Goal: Information Seeking & Learning: Understand process/instructions

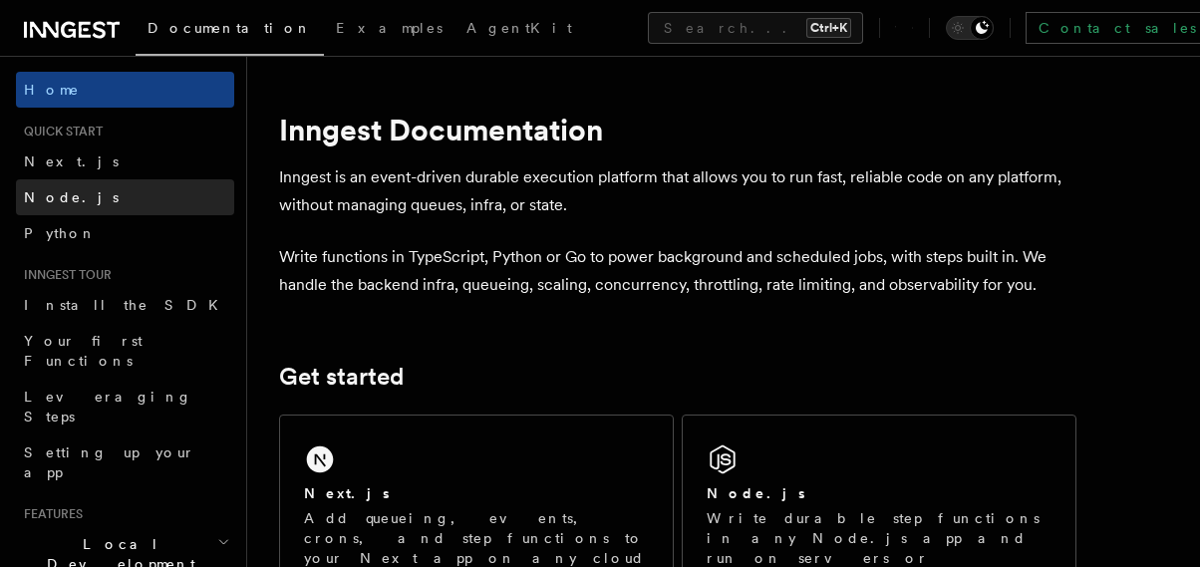
click at [82, 192] on link "Node.js" at bounding box center [125, 197] width 218 height 36
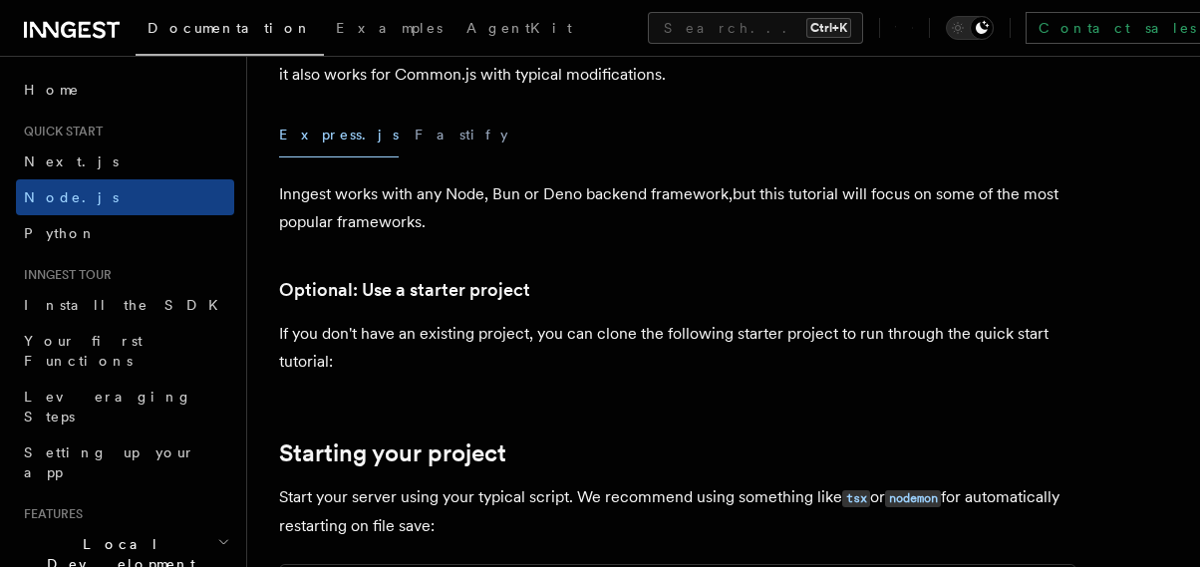
scroll to position [506, 0]
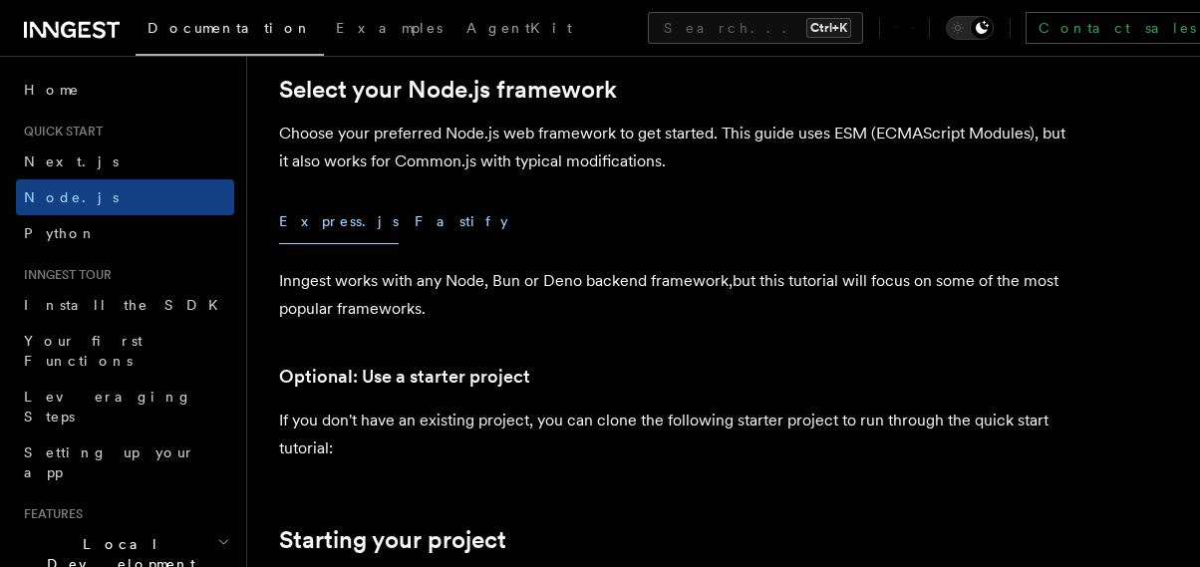
click at [415, 219] on button "Fastify" at bounding box center [462, 221] width 94 height 45
click at [343, 232] on div "Express.js Fastify" at bounding box center [677, 221] width 797 height 45
click at [333, 236] on button "Express.js" at bounding box center [339, 221] width 120 height 45
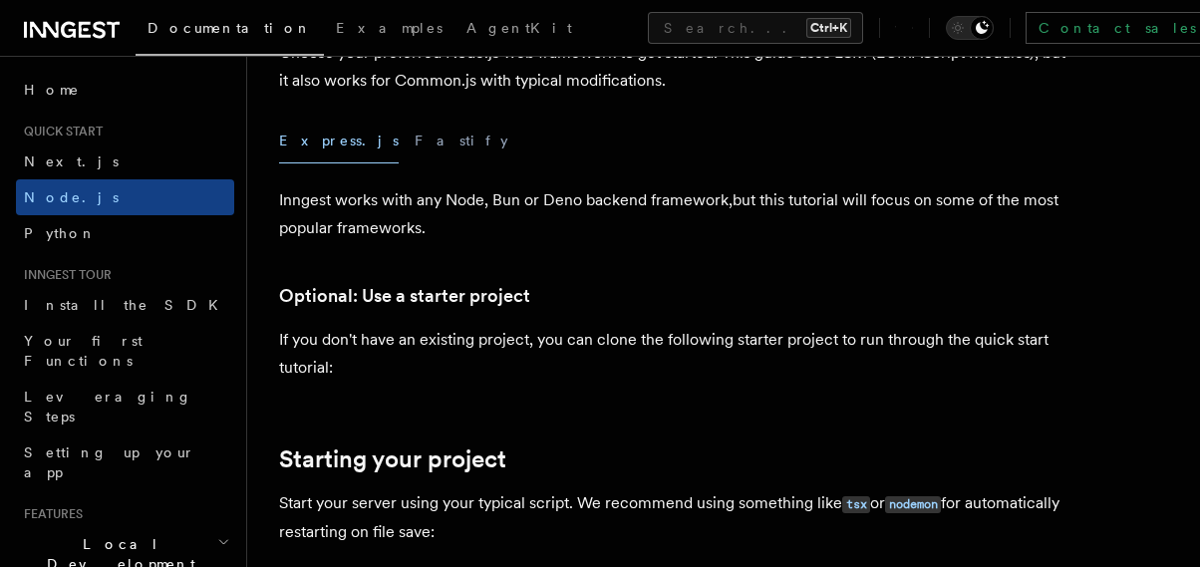
scroll to position [586, 0]
click at [415, 156] on button "Fastify" at bounding box center [462, 142] width 94 height 45
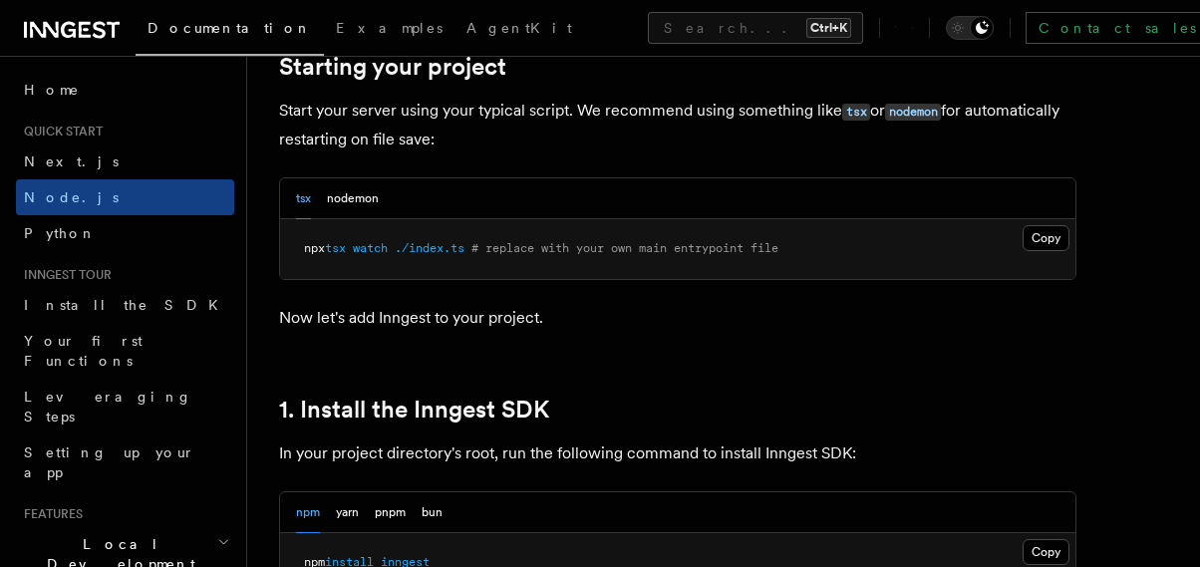
scroll to position [974, 0]
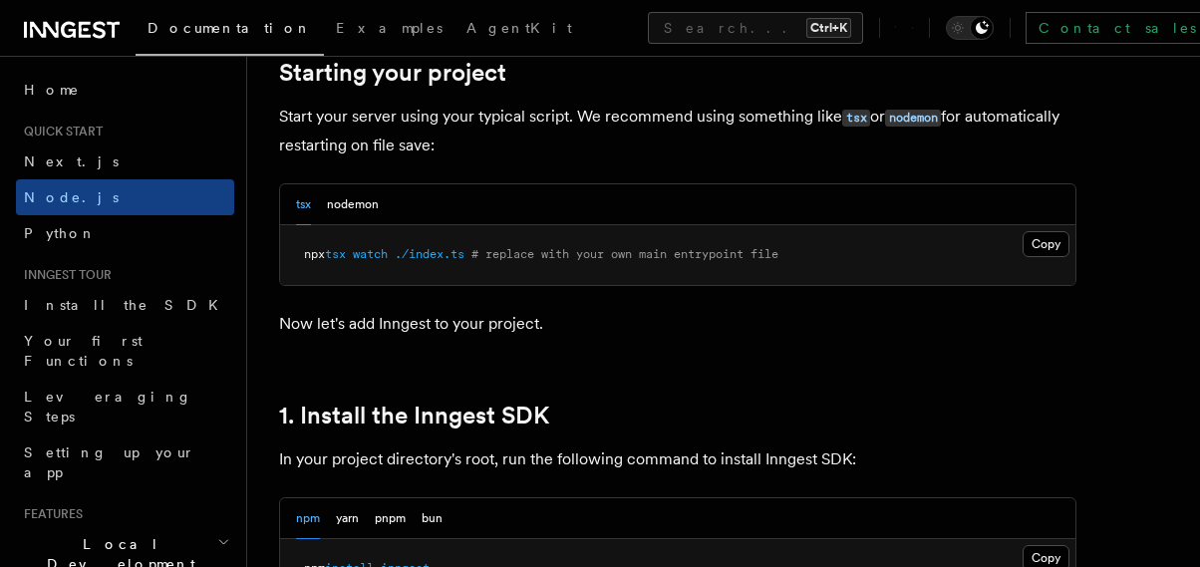
click at [351, 239] on pre "npx tsx watch ./index.ts # replace with your own main entrypoint file" at bounding box center [677, 255] width 795 height 60
click at [301, 214] on button "tsx" at bounding box center [303, 204] width 15 height 41
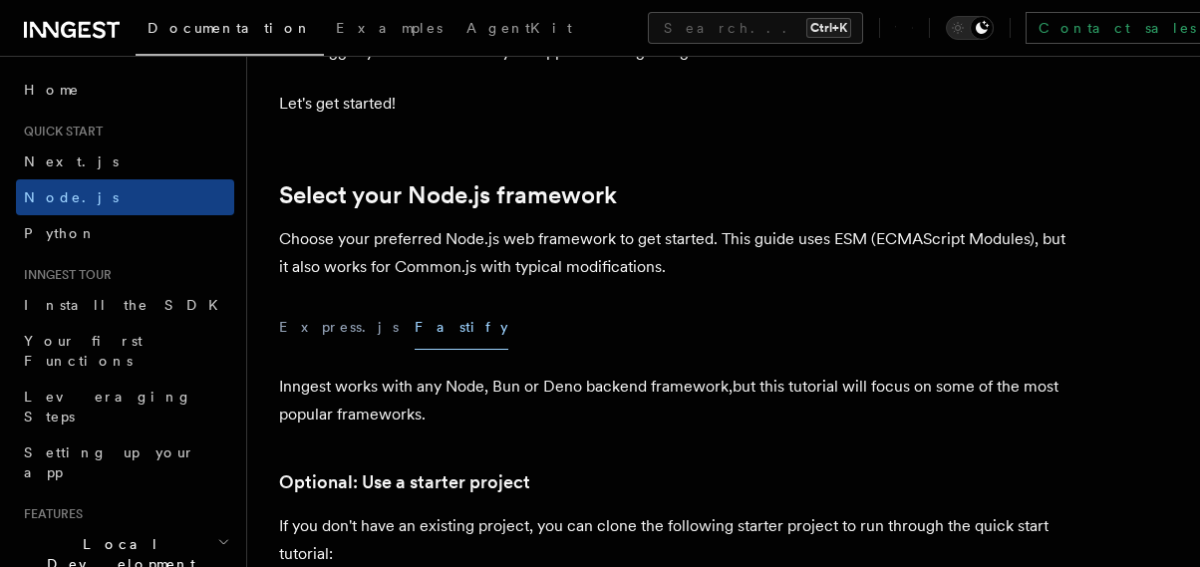
scroll to position [407, 0]
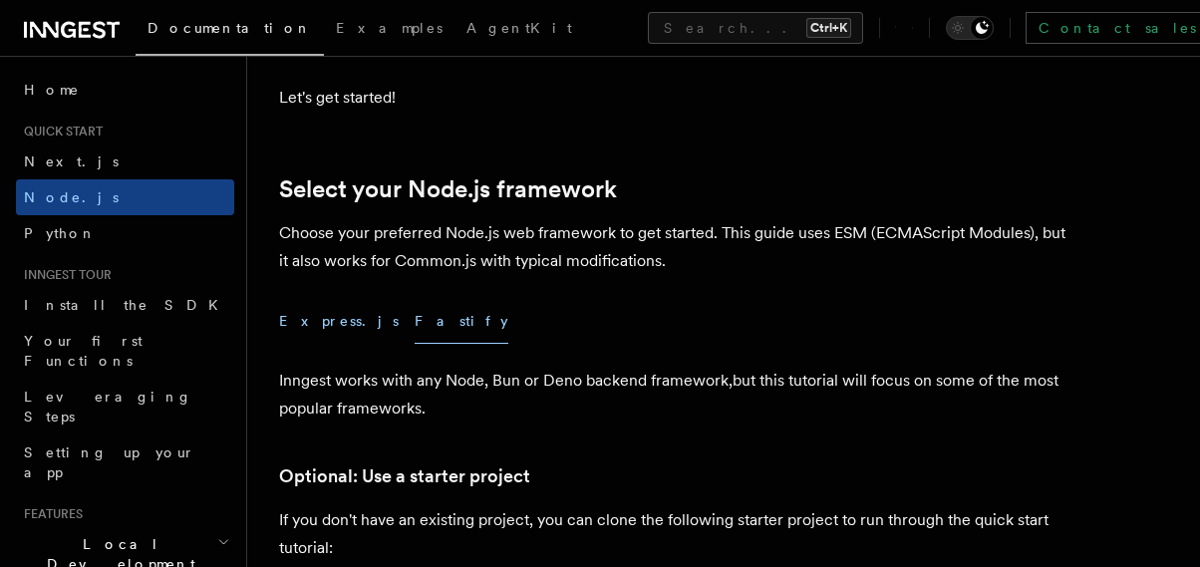
click at [317, 326] on button "Express.js" at bounding box center [339, 321] width 120 height 45
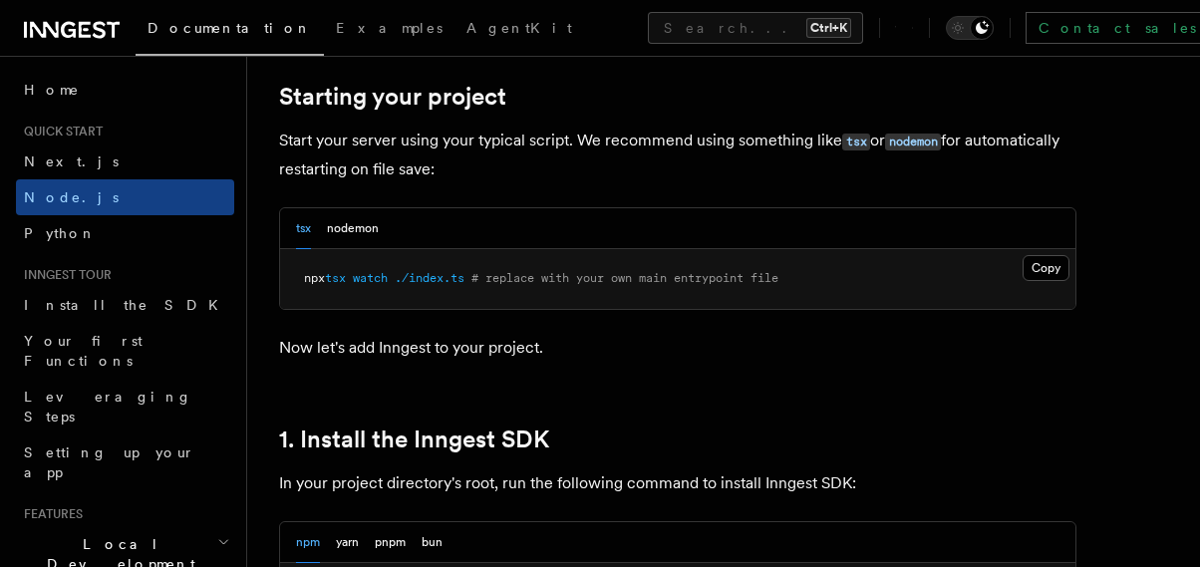
scroll to position [951, 0]
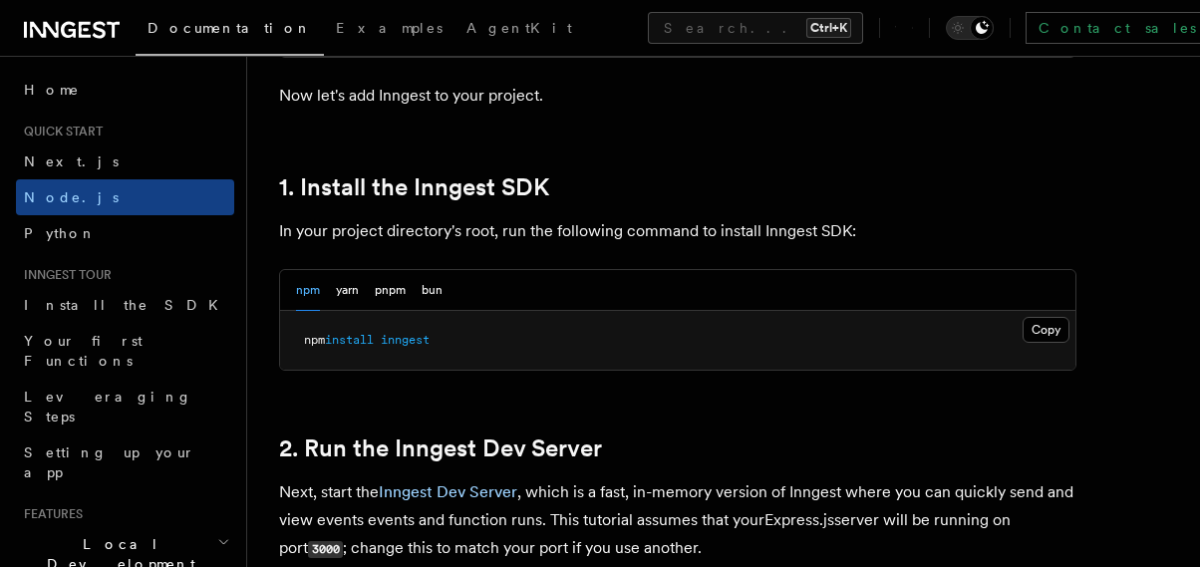
scroll to position [1204, 0]
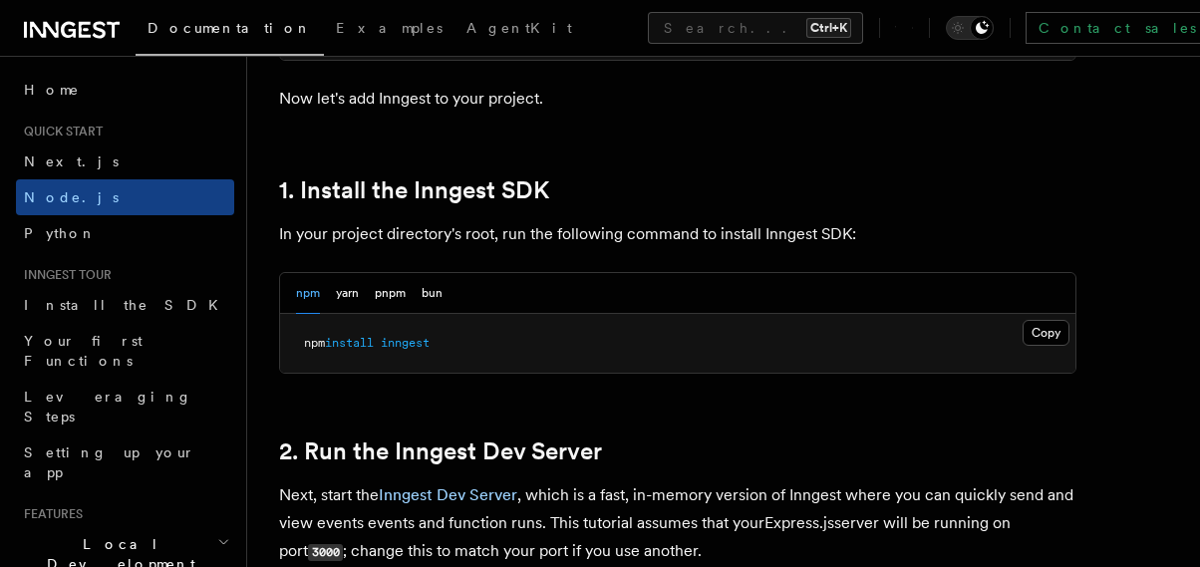
scroll to position [1200, 0]
click at [1065, 332] on button "Copy Copied" at bounding box center [1046, 332] width 47 height 26
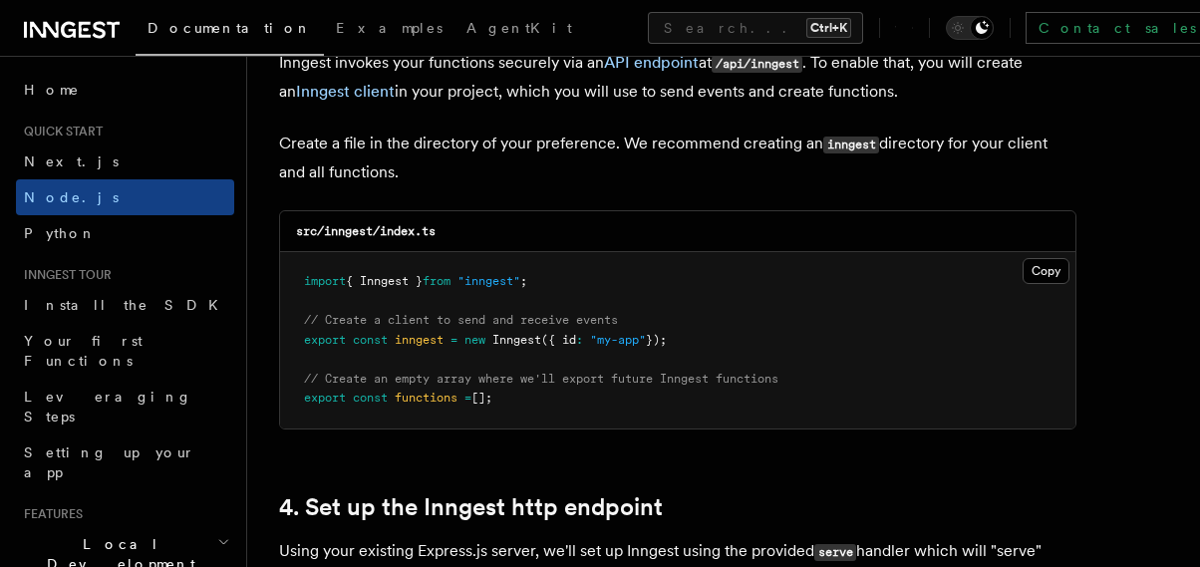
scroll to position [2617, 0]
click at [492, 282] on span ""inngest"" at bounding box center [489, 280] width 63 height 14
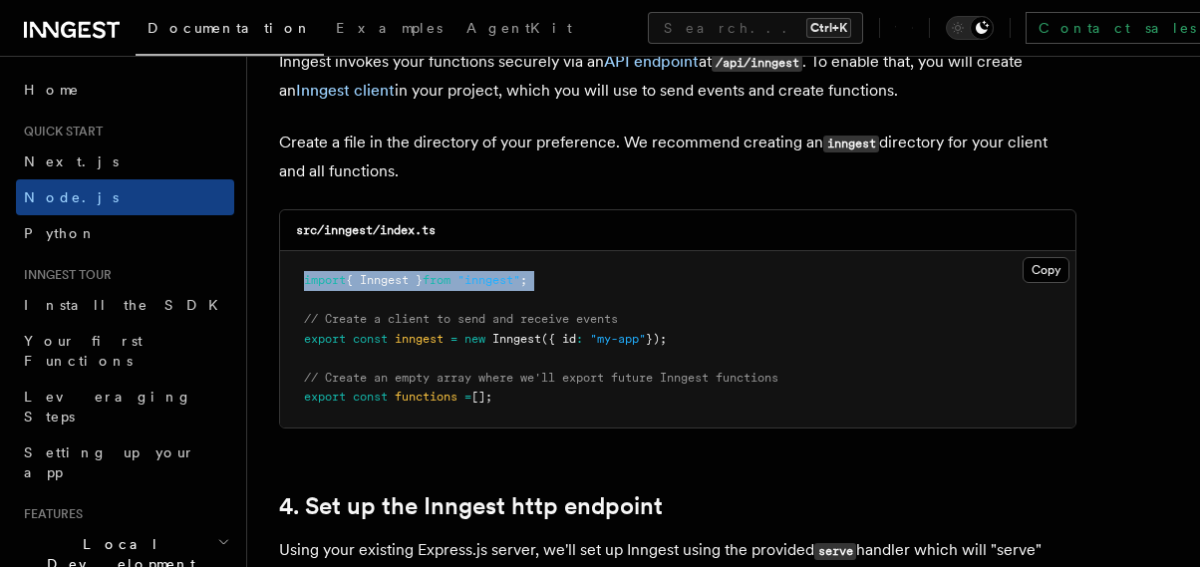
click at [492, 282] on span ""inngest"" at bounding box center [489, 280] width 63 height 14
copy code "import { Inngest } from "inngest" ;"
click at [510, 342] on span "Inngest" at bounding box center [516, 339] width 49 height 14
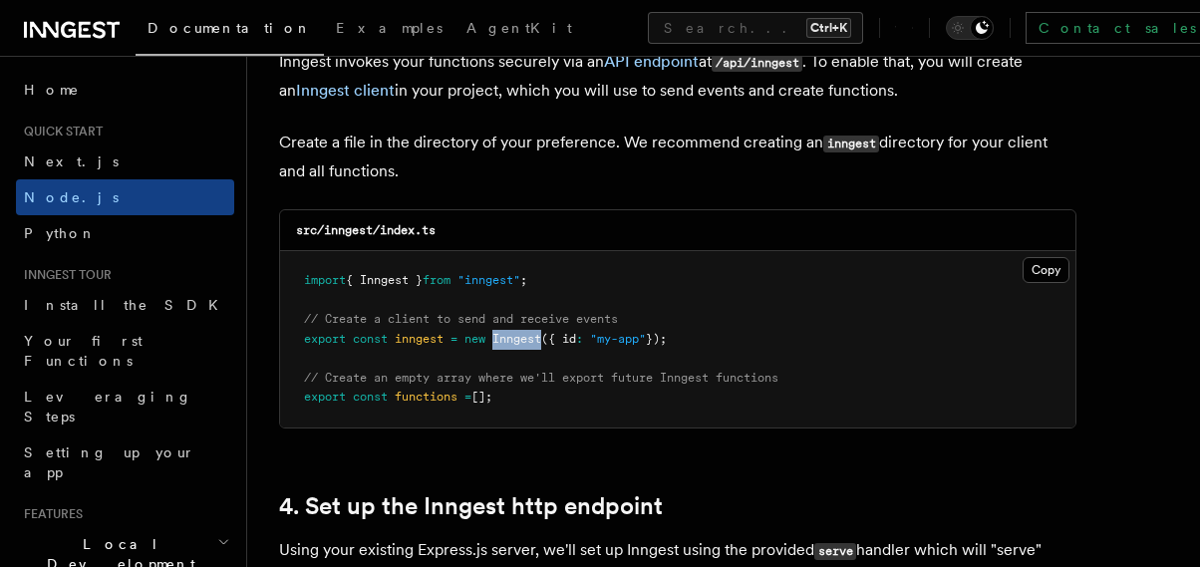
click at [510, 342] on span "Inngest" at bounding box center [516, 339] width 49 height 14
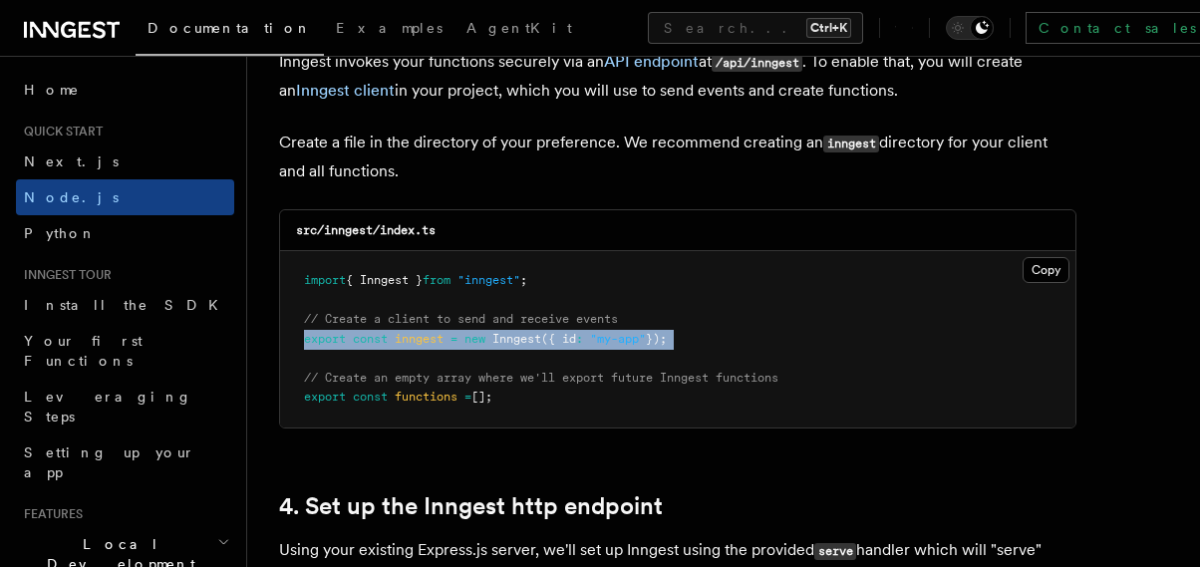
click at [510, 342] on span "Inngest" at bounding box center [516, 339] width 49 height 14
copy code "export const inngest = new Inngest ({ id : "my-app" });"
drag, startPoint x: 532, startPoint y: 408, endPoint x: 309, endPoint y: 419, distance: 223.6
click at [309, 419] on pre "import { Inngest } from "inngest" ; // Create a client to send and receive even…" at bounding box center [677, 339] width 795 height 176
click at [344, 399] on span "export" at bounding box center [325, 397] width 42 height 14
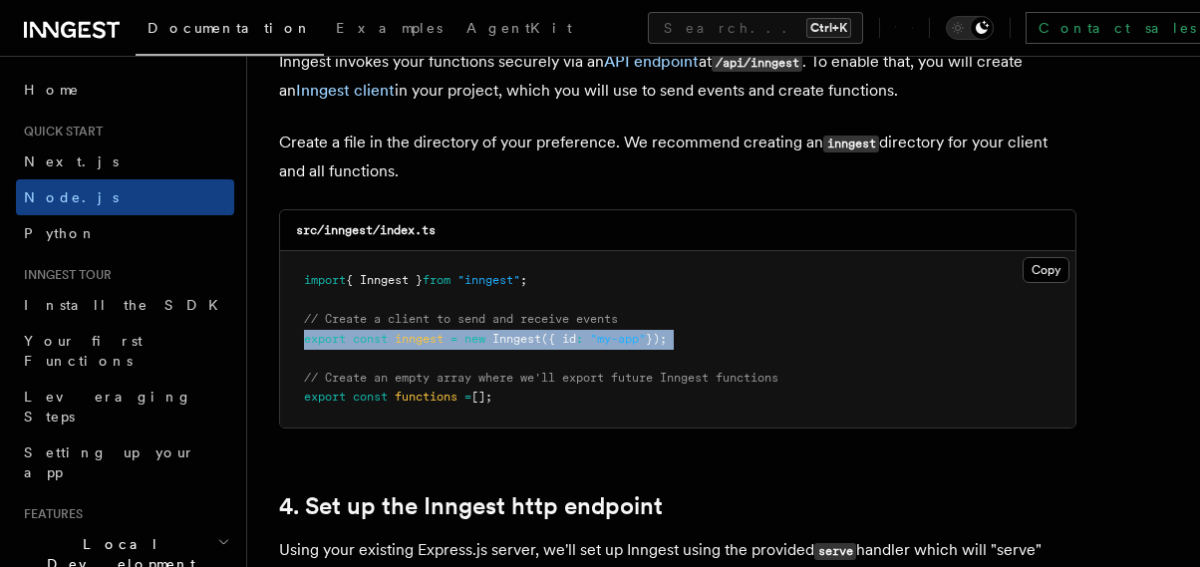
click at [343, 398] on span "export" at bounding box center [325, 397] width 42 height 14
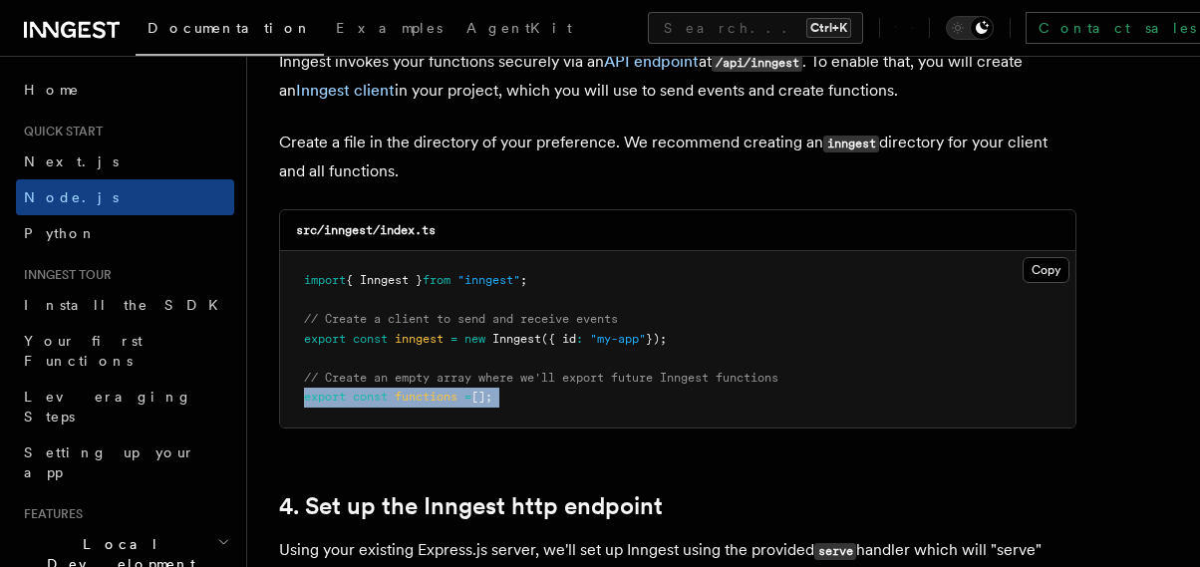
click at [343, 398] on span "export" at bounding box center [325, 397] width 42 height 14
copy article "export const functions = [];"
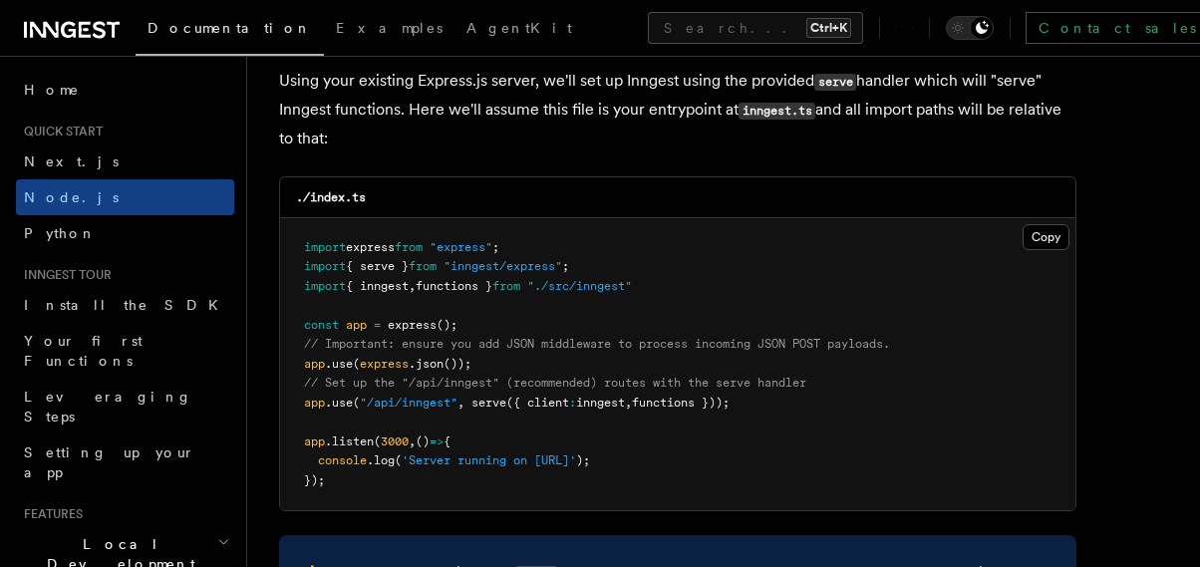
scroll to position [3085, 0]
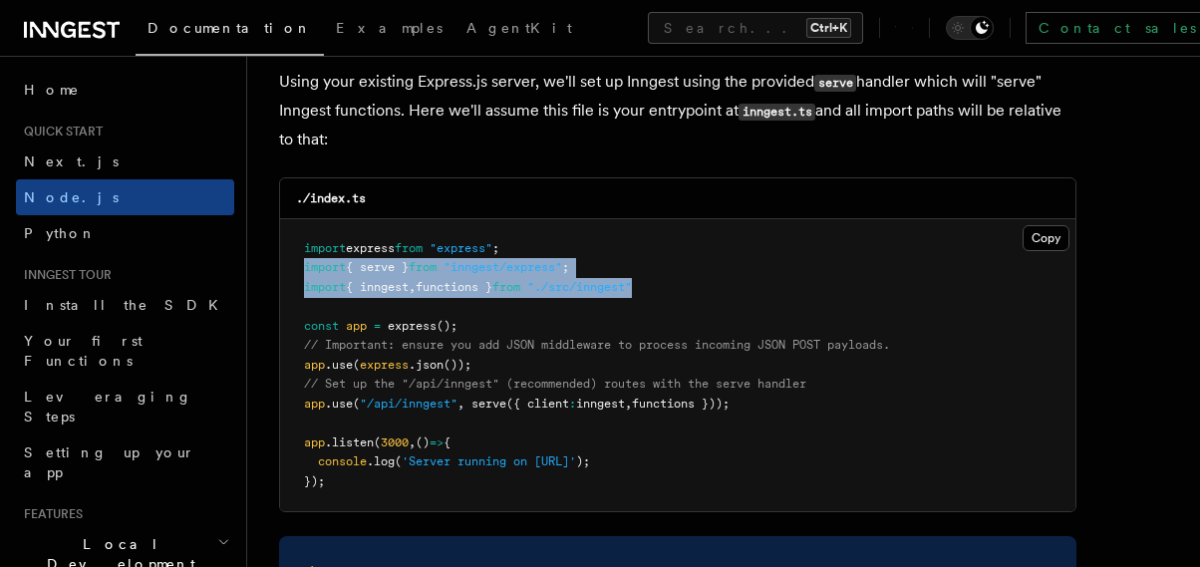
drag, startPoint x: 696, startPoint y: 281, endPoint x: 277, endPoint y: 265, distance: 419.0
copy code "import { serve } from "inngest/express" ; import { inngest , functions } from "…"
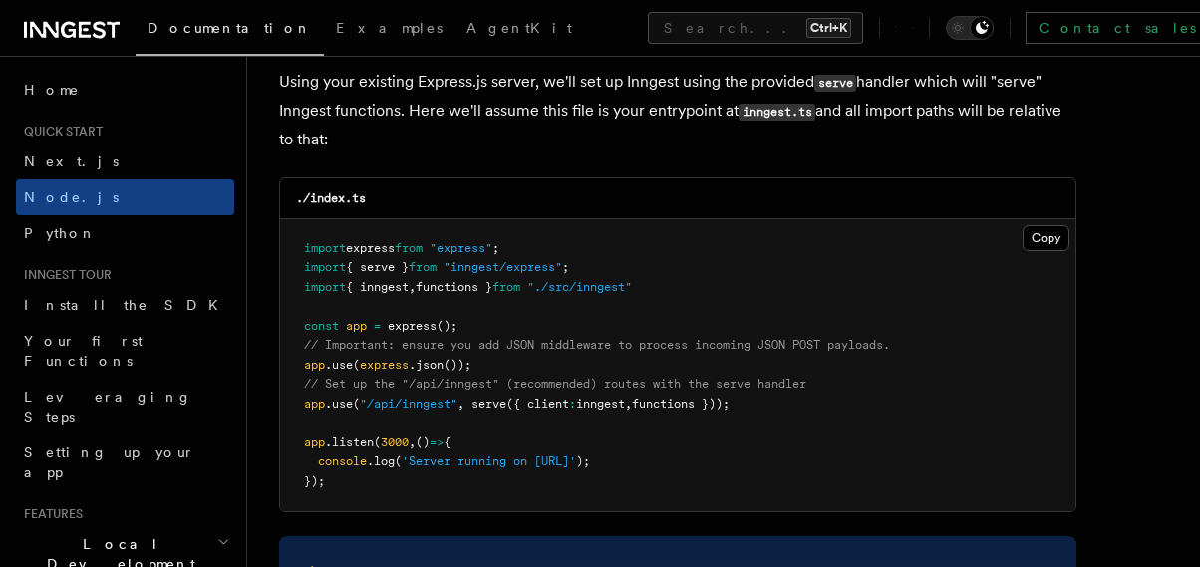
click at [691, 407] on span "functions }));" at bounding box center [681, 404] width 98 height 14
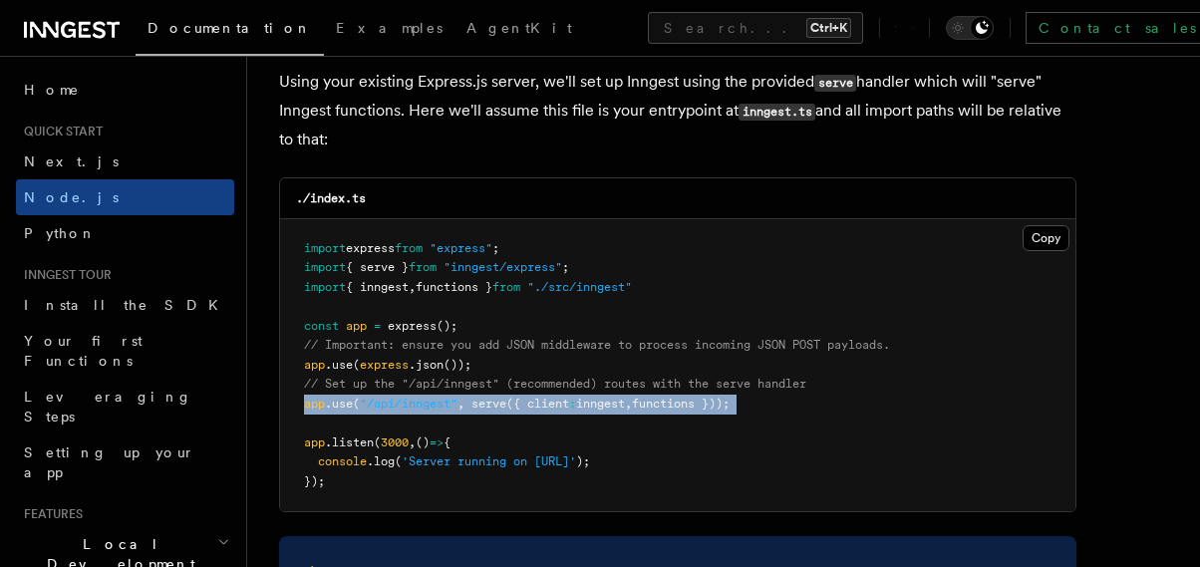
click at [691, 407] on span "functions }));" at bounding box center [681, 404] width 98 height 14
copy code "app .use ( "/api/inngest" , serve ({ client : inngest , functions }));"
click at [520, 291] on span "from" at bounding box center [506, 287] width 28 height 14
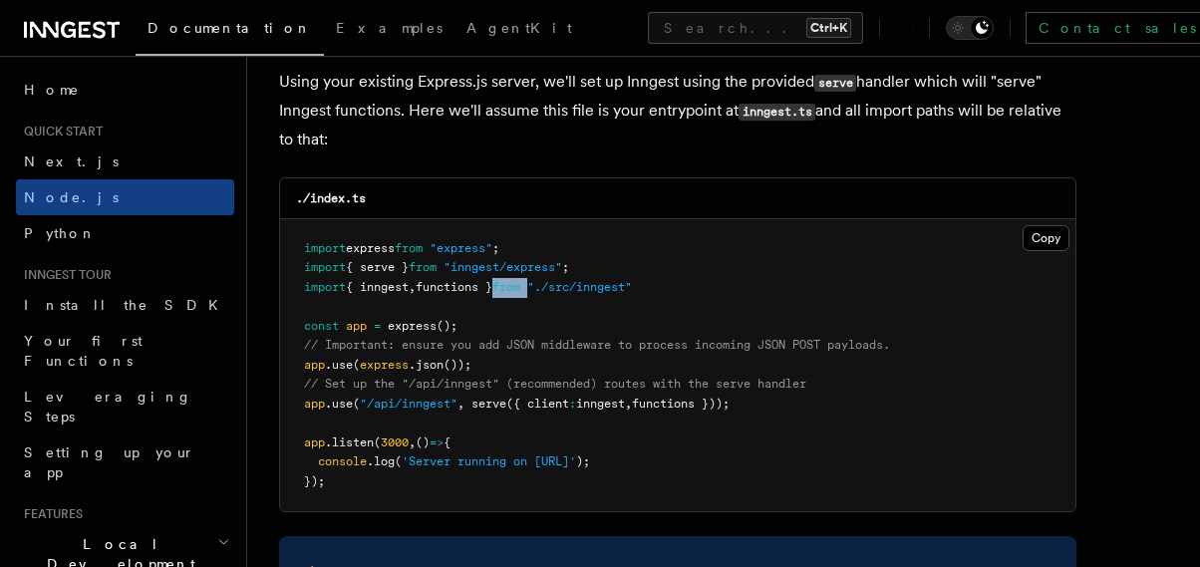
click at [520, 291] on span "from" at bounding box center [506, 287] width 28 height 14
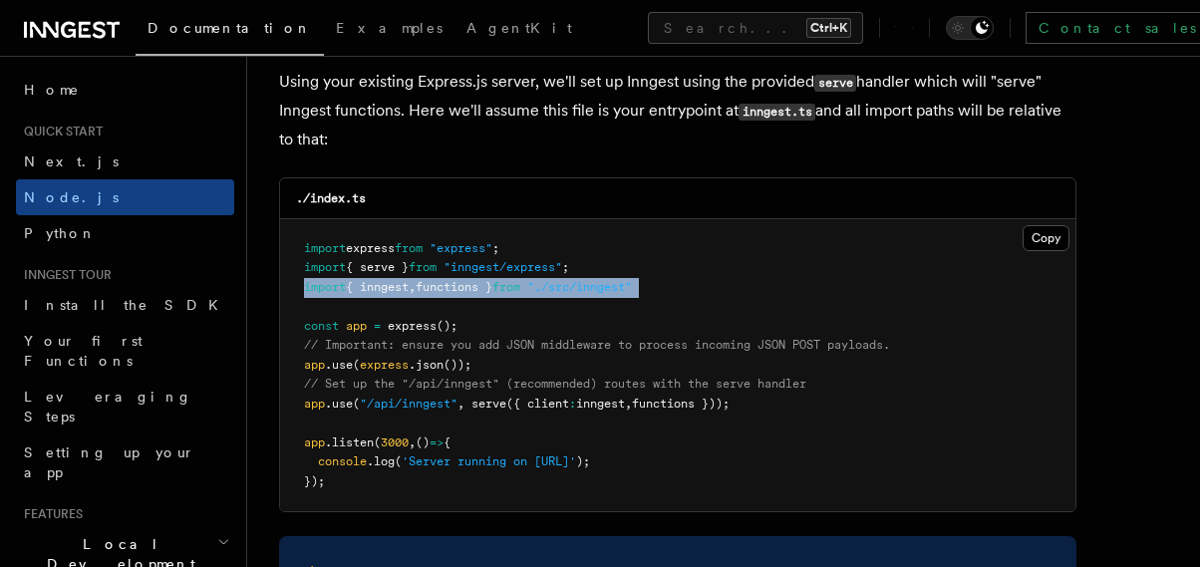
click at [520, 291] on span "from" at bounding box center [506, 287] width 28 height 14
click at [703, 290] on pre "import express from "express" ; import { serve } from "inngest/express" ; impor…" at bounding box center [677, 365] width 795 height 293
click at [689, 290] on pre "import express from "express" ; import { serve } from "inngest/express" ; impor…" at bounding box center [677, 365] width 795 height 293
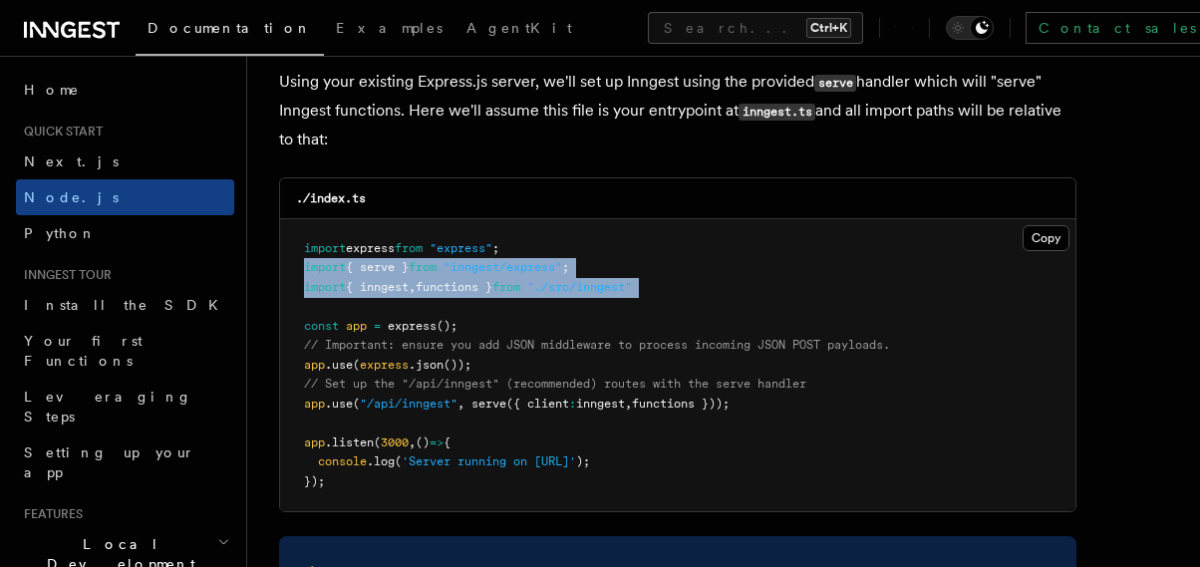
drag, startPoint x: 688, startPoint y: 290, endPoint x: 306, endPoint y: 264, distance: 382.7
click at [306, 264] on pre "import express from "express" ; import { serve } from "inngest/express" ; impor…" at bounding box center [677, 365] width 795 height 293
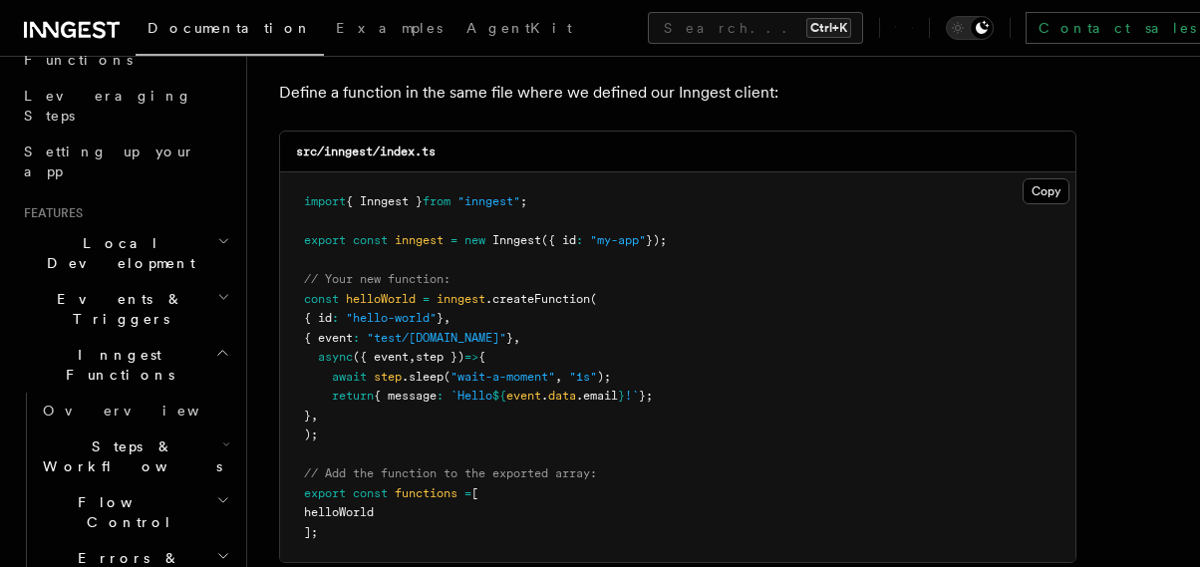
scroll to position [309, 0]
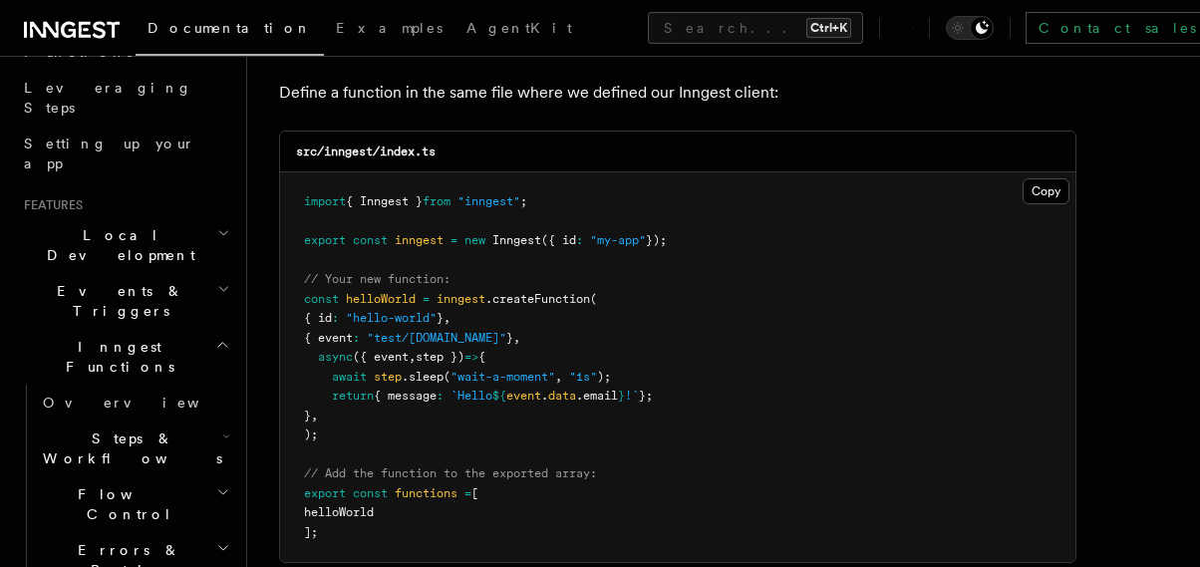
click at [122, 337] on span "Inngest Functions" at bounding box center [115, 357] width 199 height 40
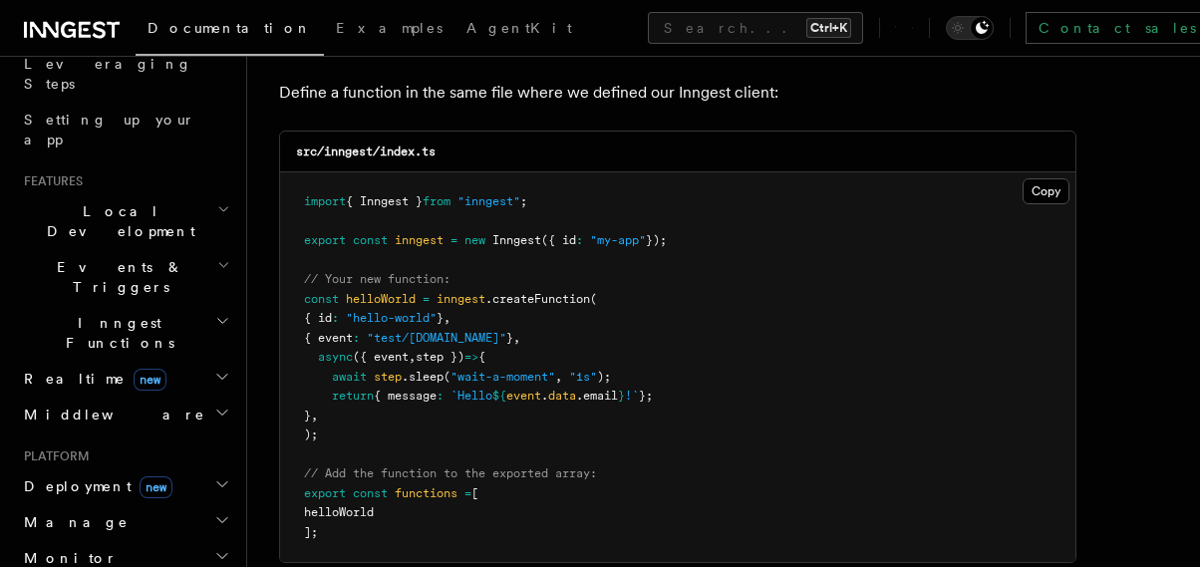
scroll to position [347, 0]
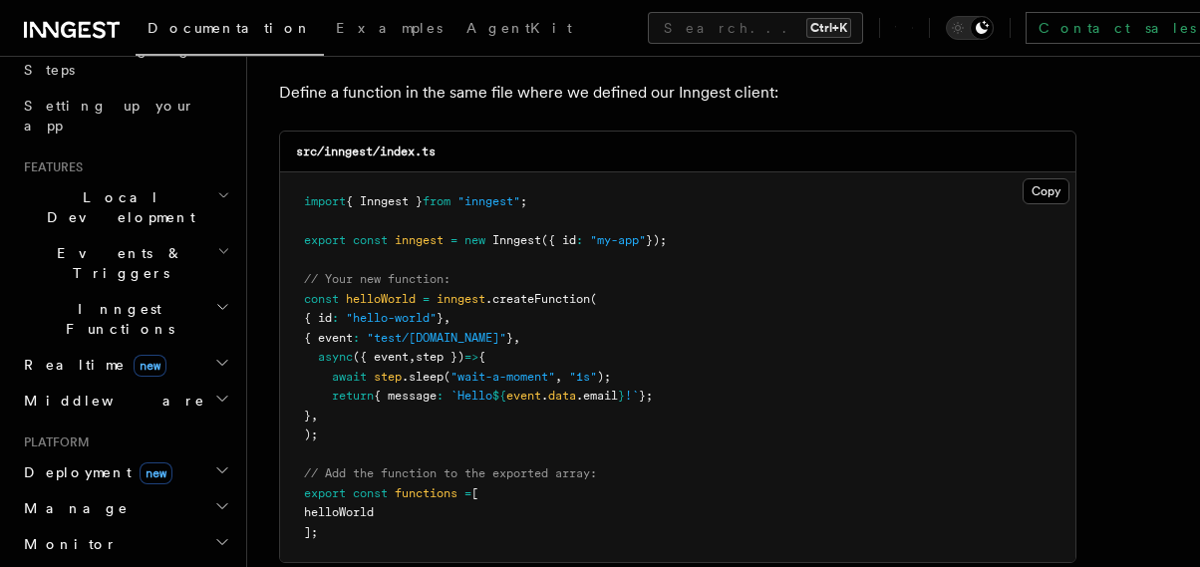
click at [72, 15] on link at bounding box center [72, 28] width 96 height 28
